Goal: Navigation & Orientation: Find specific page/section

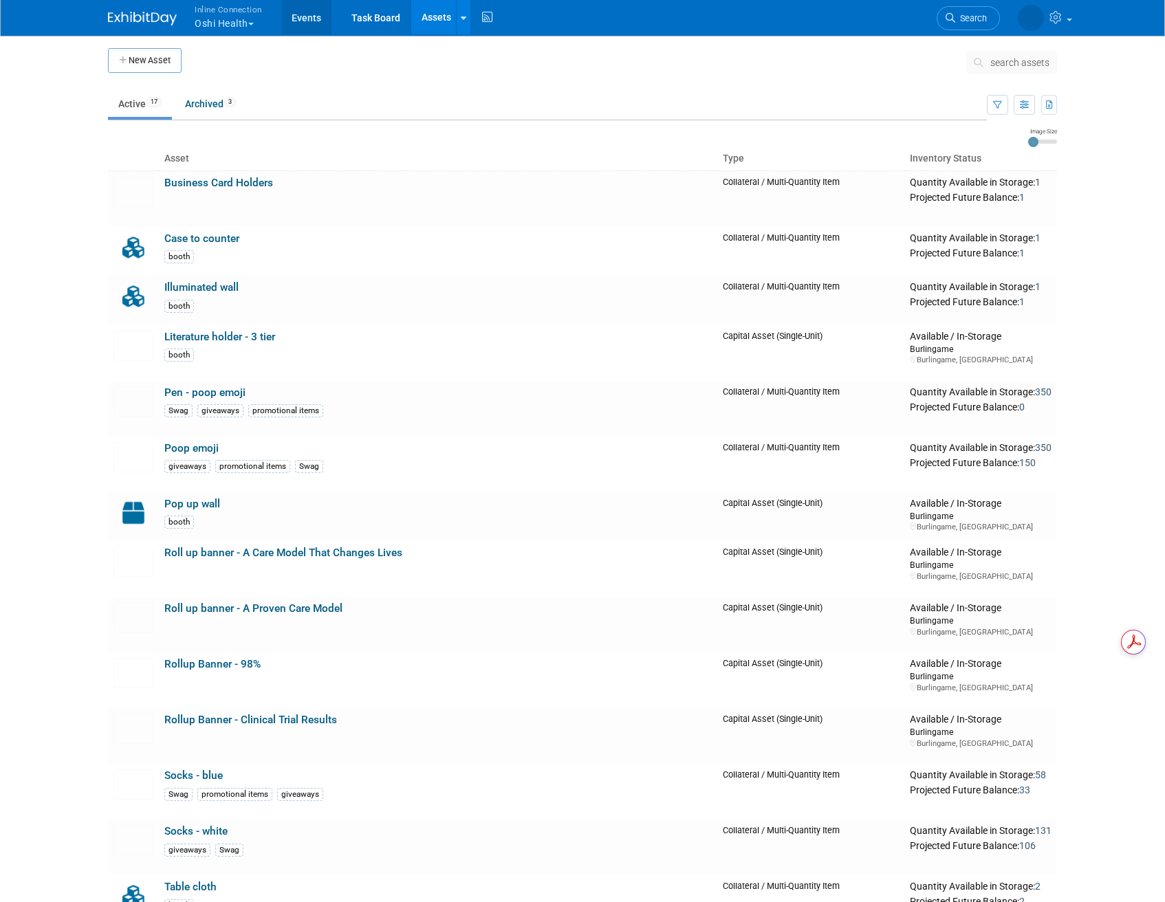
click at [303, 14] on link "Events" at bounding box center [306, 17] width 50 height 34
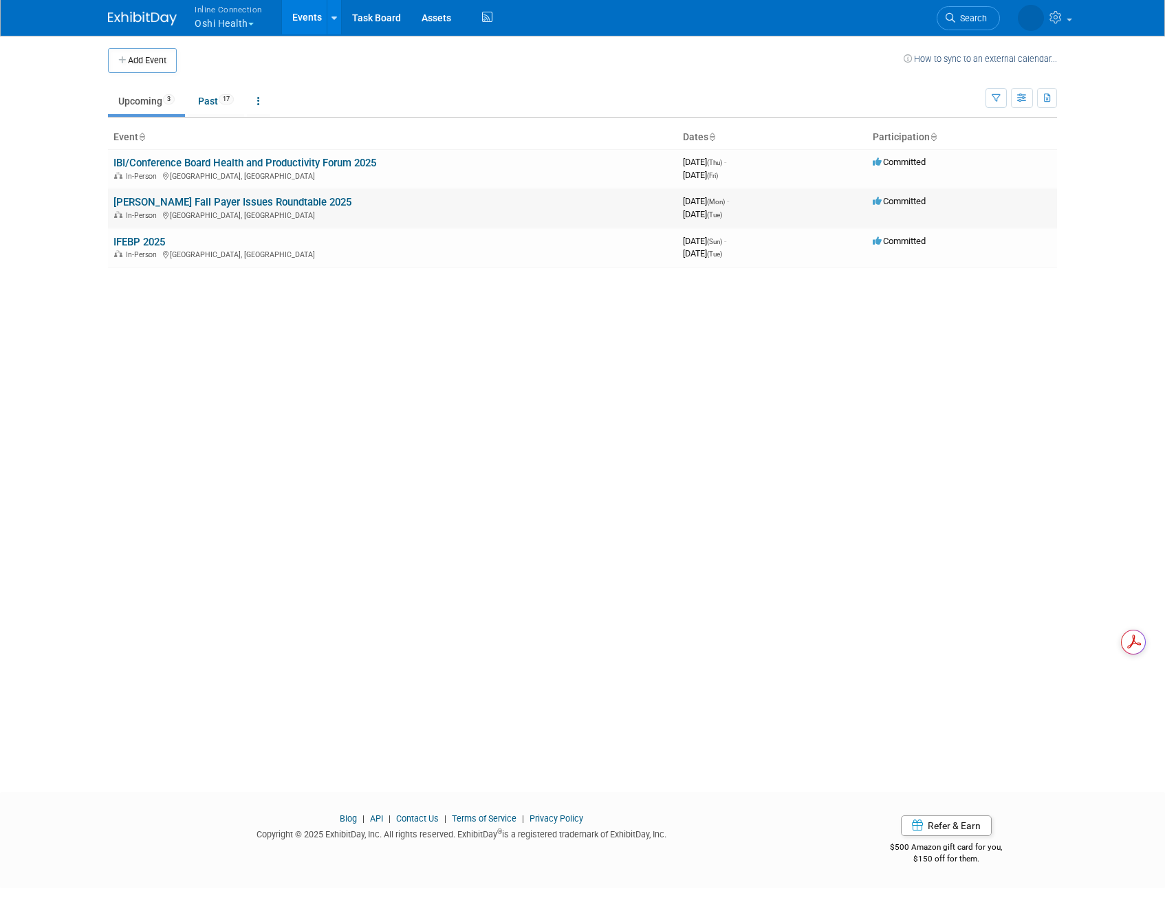
click at [267, 196] on link "[PERSON_NAME] Fall Payer Issues Roundtable 2025" at bounding box center [232, 202] width 238 height 12
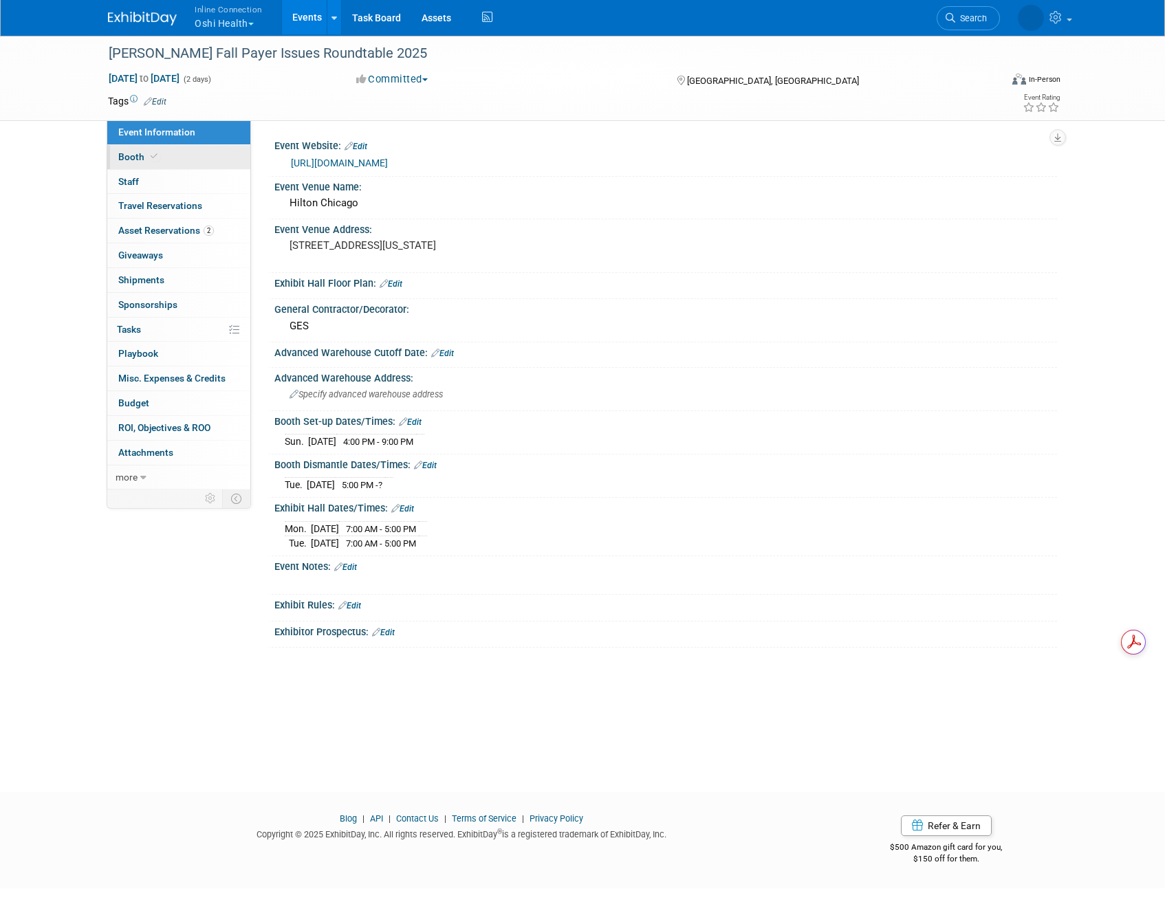
click at [198, 150] on link "Booth" at bounding box center [178, 157] width 143 height 24
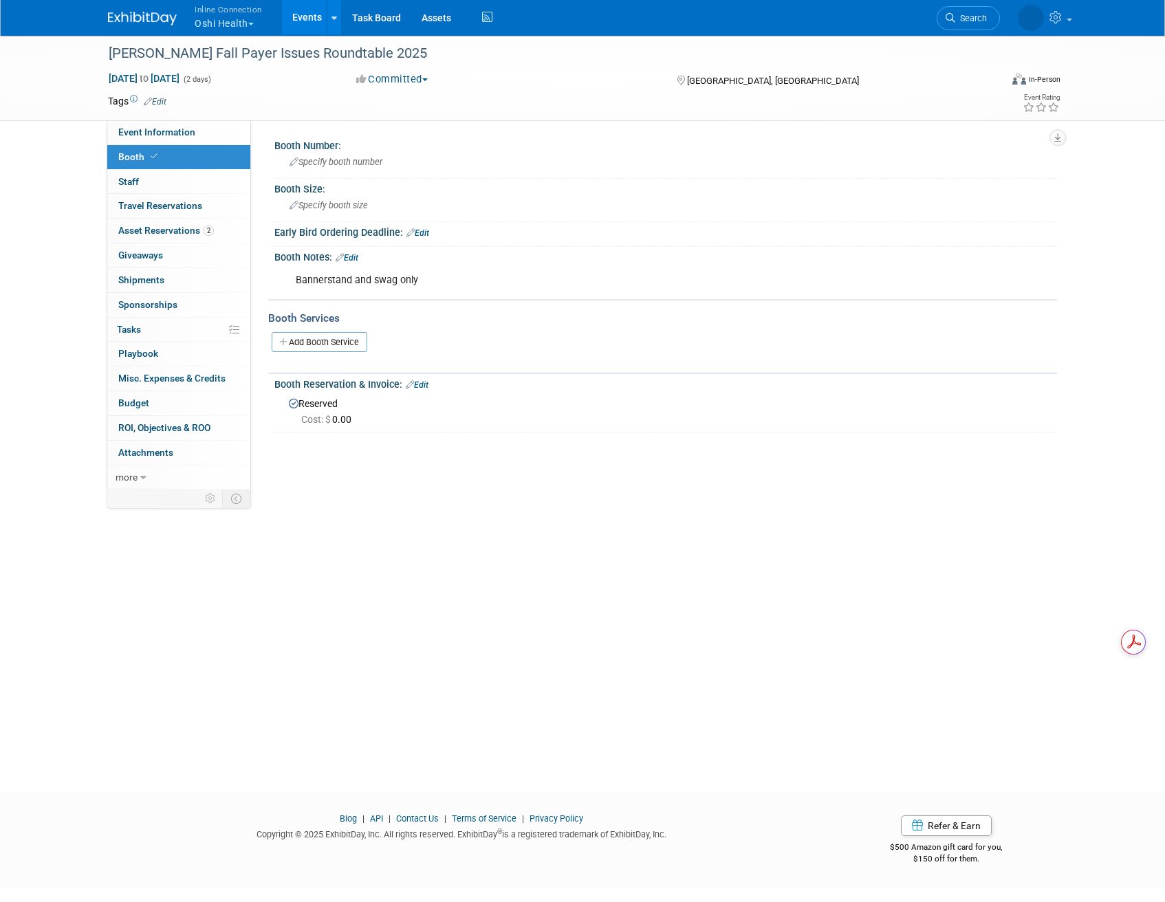
click at [294, 15] on link "Events" at bounding box center [307, 17] width 50 height 34
